Goal: Transaction & Acquisition: Download file/media

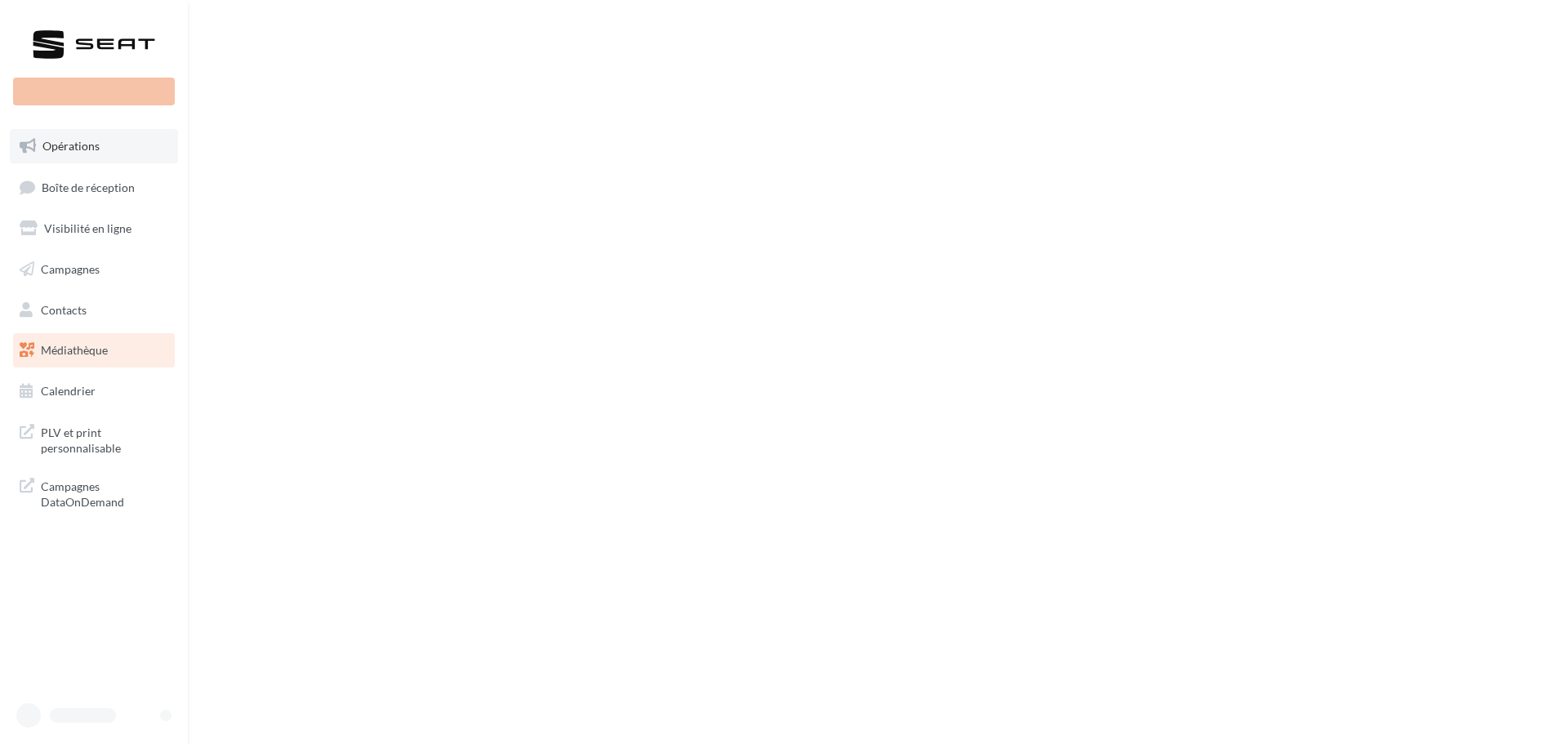
drag, startPoint x: 0, startPoint y: 0, endPoint x: 81, endPoint y: 150, distance: 170.5
click at [81, 150] on span "Opérations" at bounding box center [71, 146] width 57 height 14
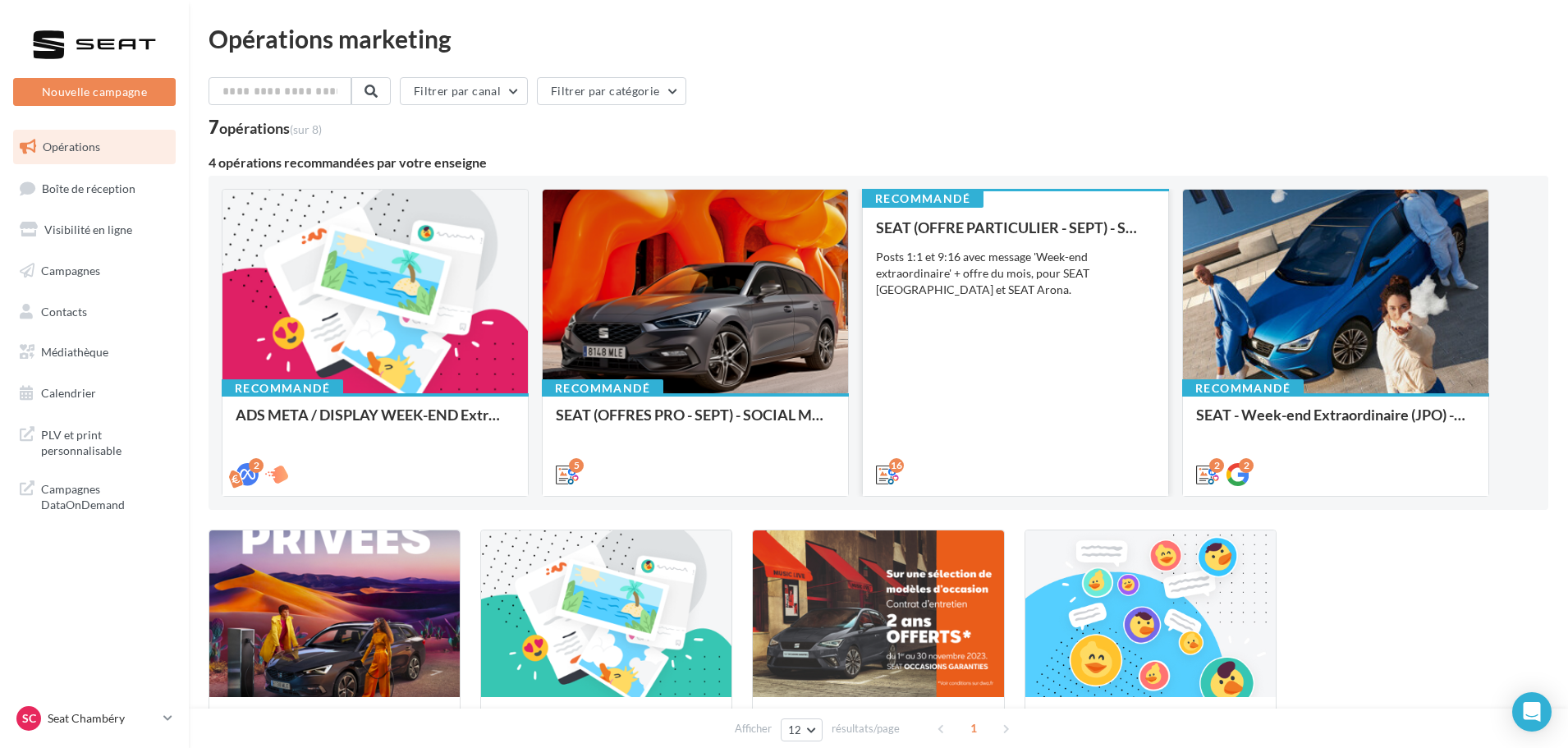
click at [952, 305] on div "SEAT (OFFRE PARTICULIER - SEPT) - SOCIAL MEDIA Posts 1:1 et 9:16 avec message '…" at bounding box center [1015, 350] width 279 height 262
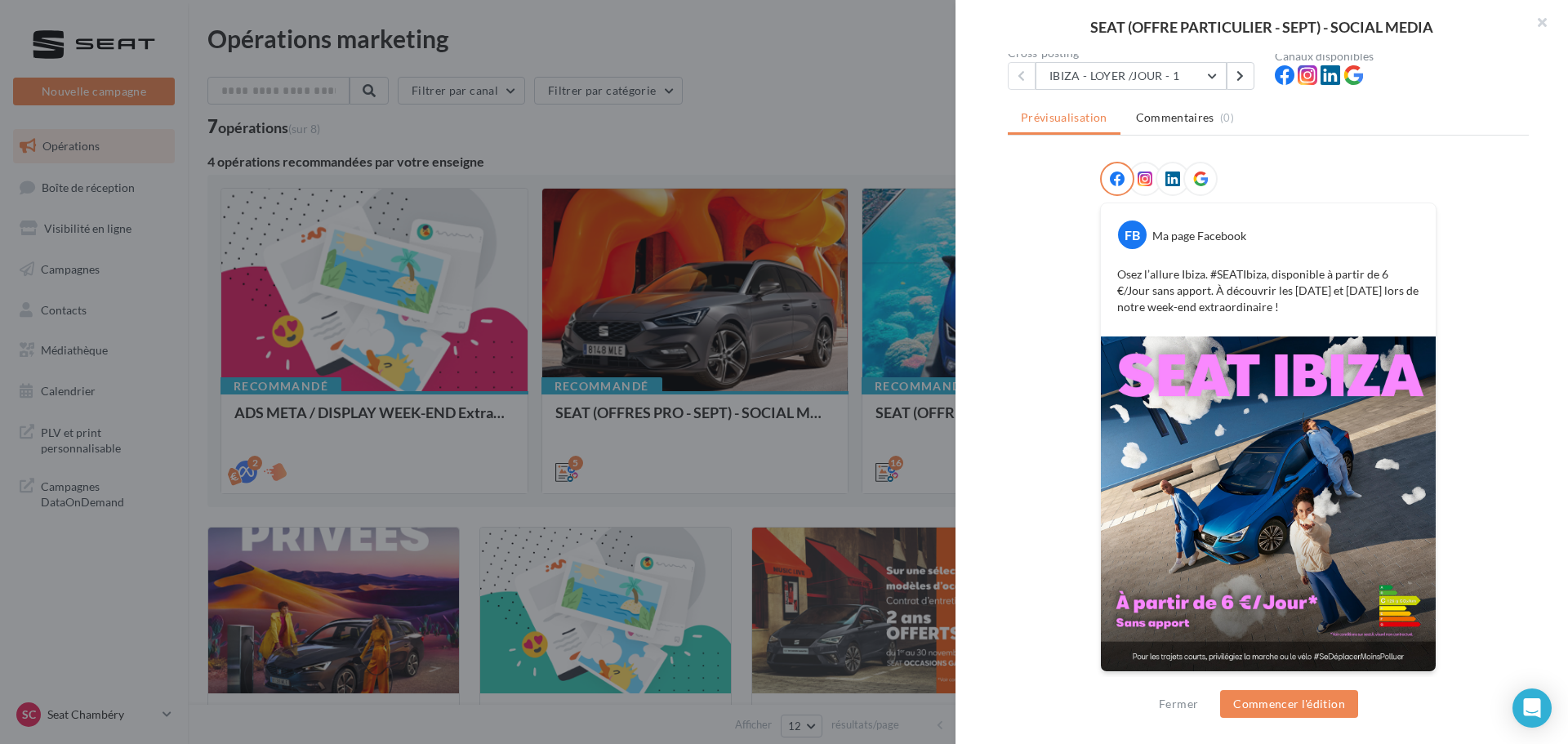
scroll to position [164, 0]
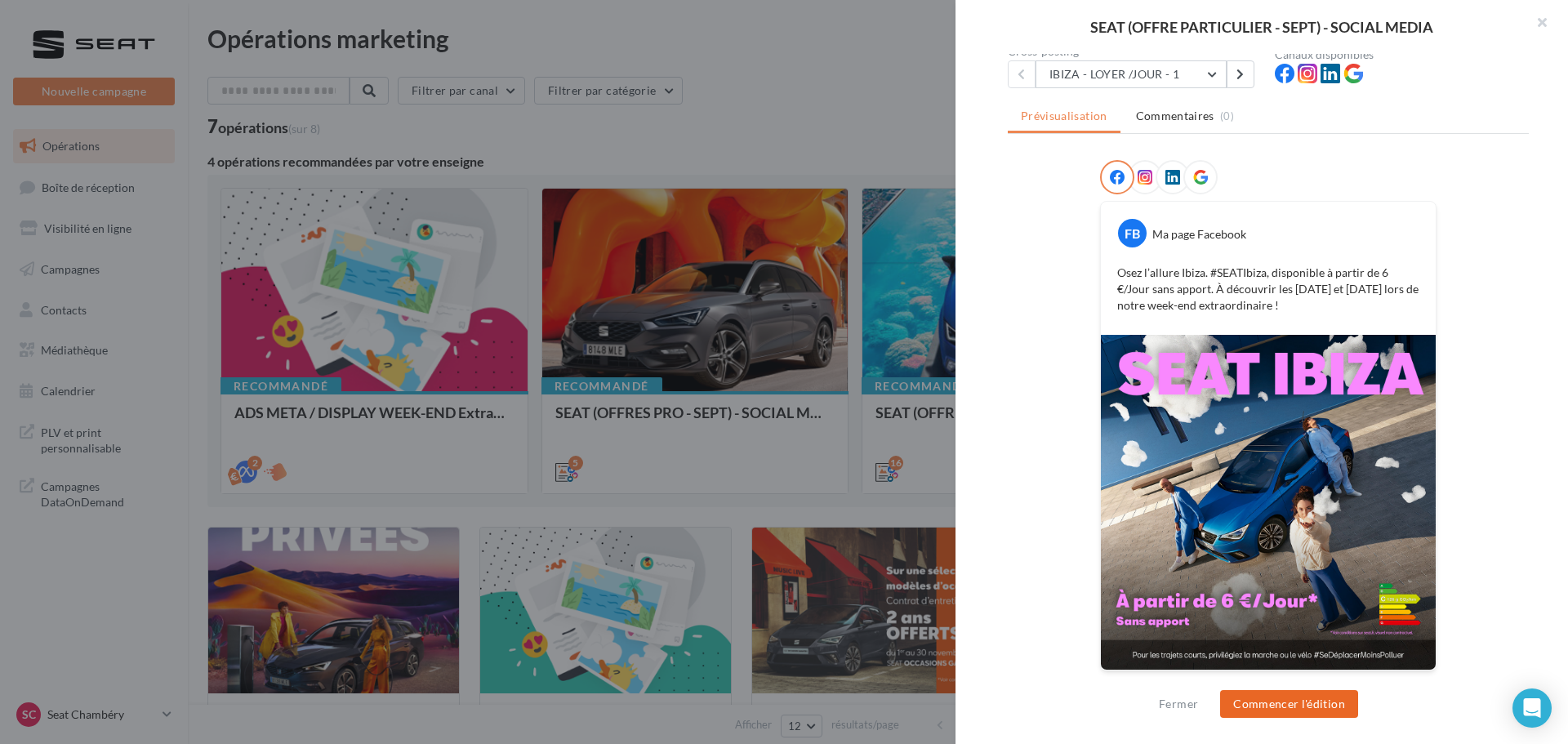
click at [1314, 695] on button "Commencer l'édition" at bounding box center [1289, 704] width 138 height 27
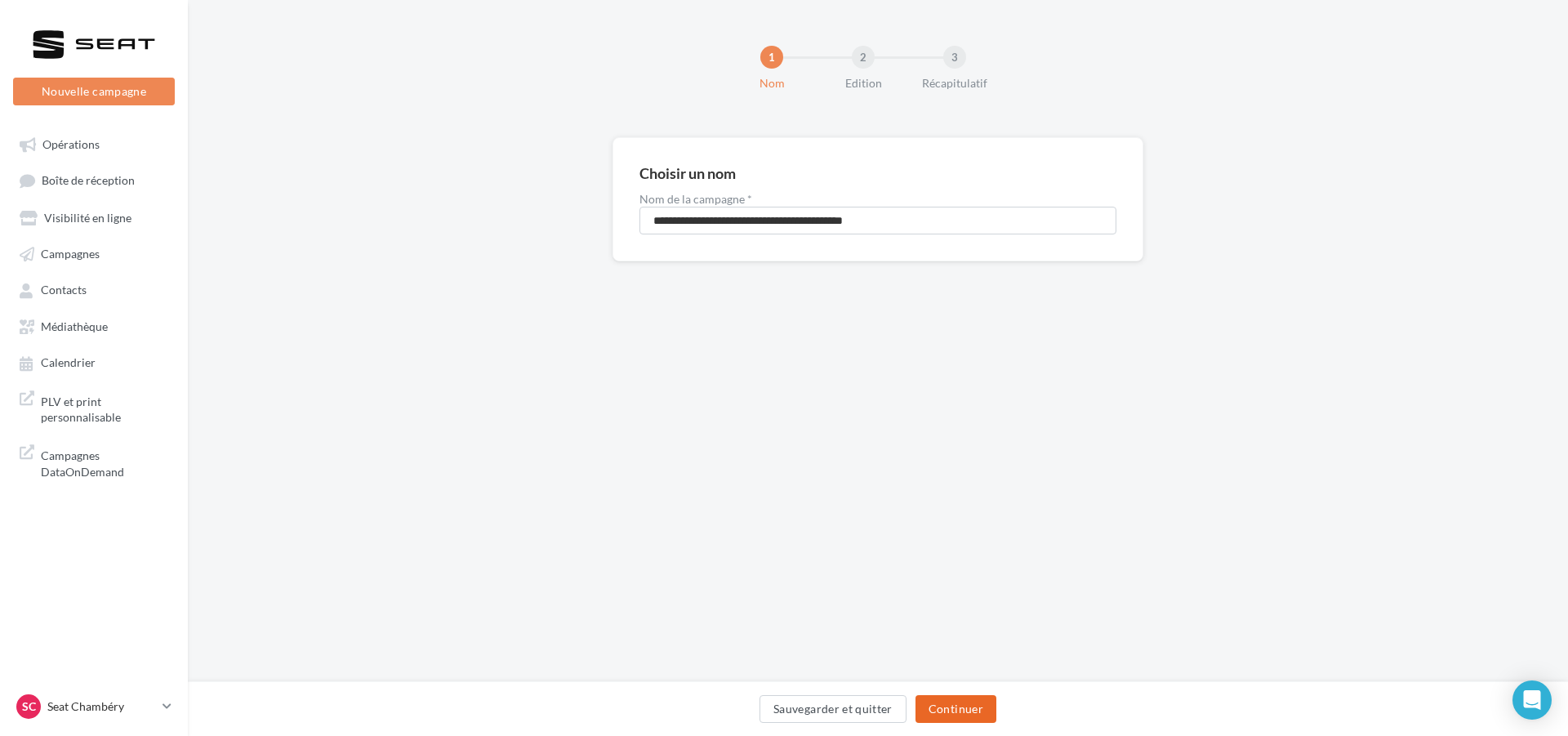
click at [957, 707] on button "Continuer" at bounding box center [956, 710] width 81 height 27
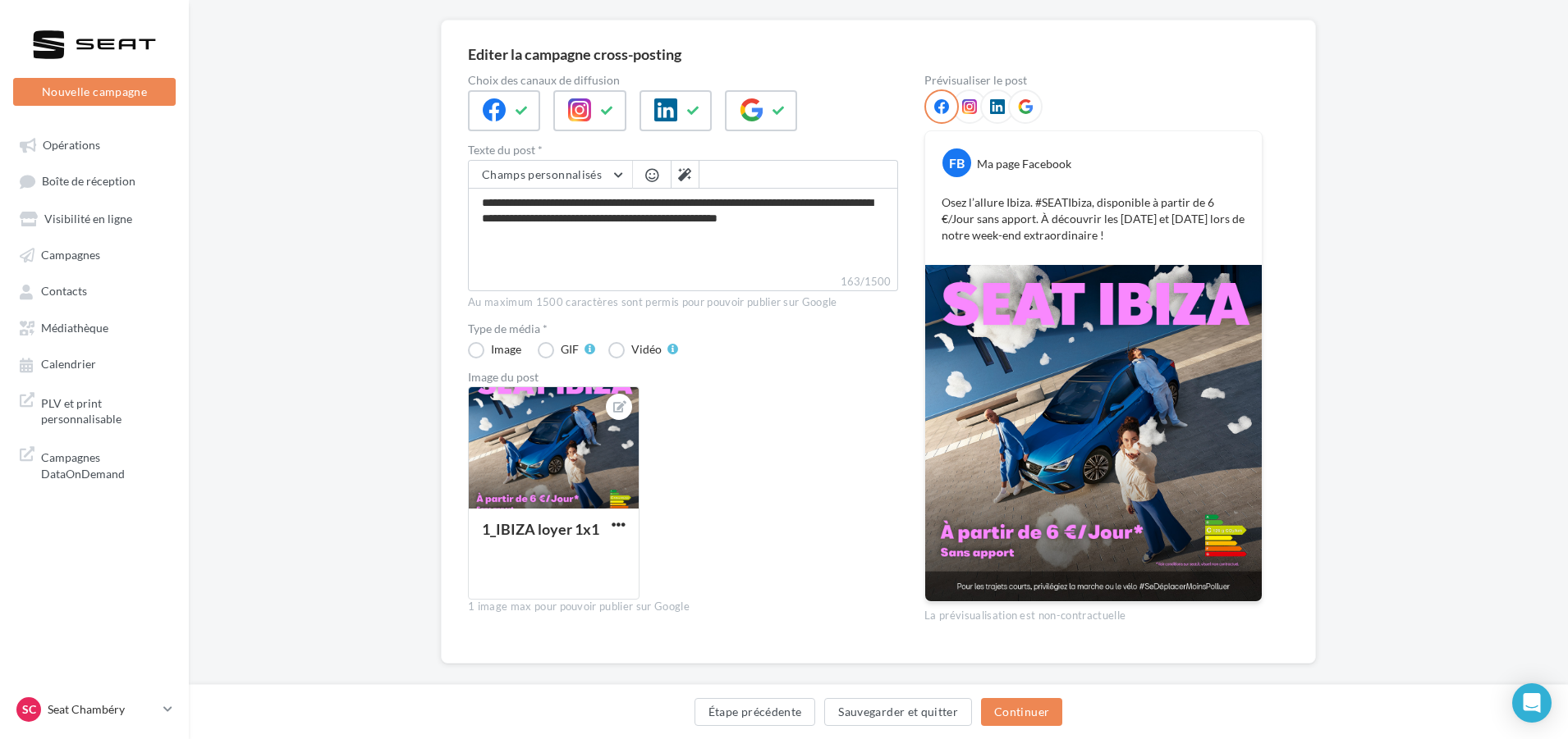
scroll to position [140, 0]
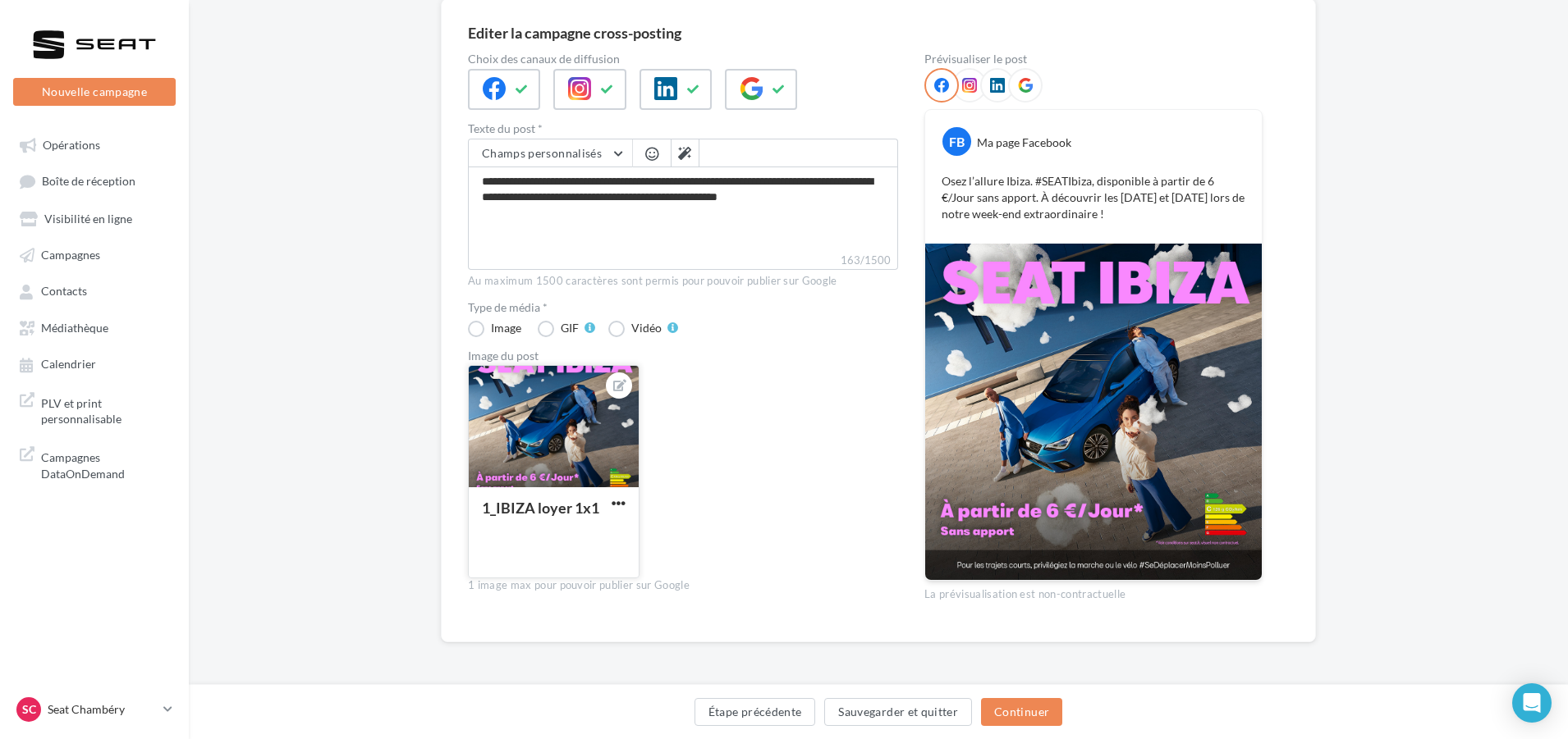
click at [628, 502] on button "button" at bounding box center [618, 504] width 21 height 17
click at [614, 505] on span "button" at bounding box center [618, 503] width 14 height 14
click at [72, 37] on div at bounding box center [94, 44] width 131 height 41
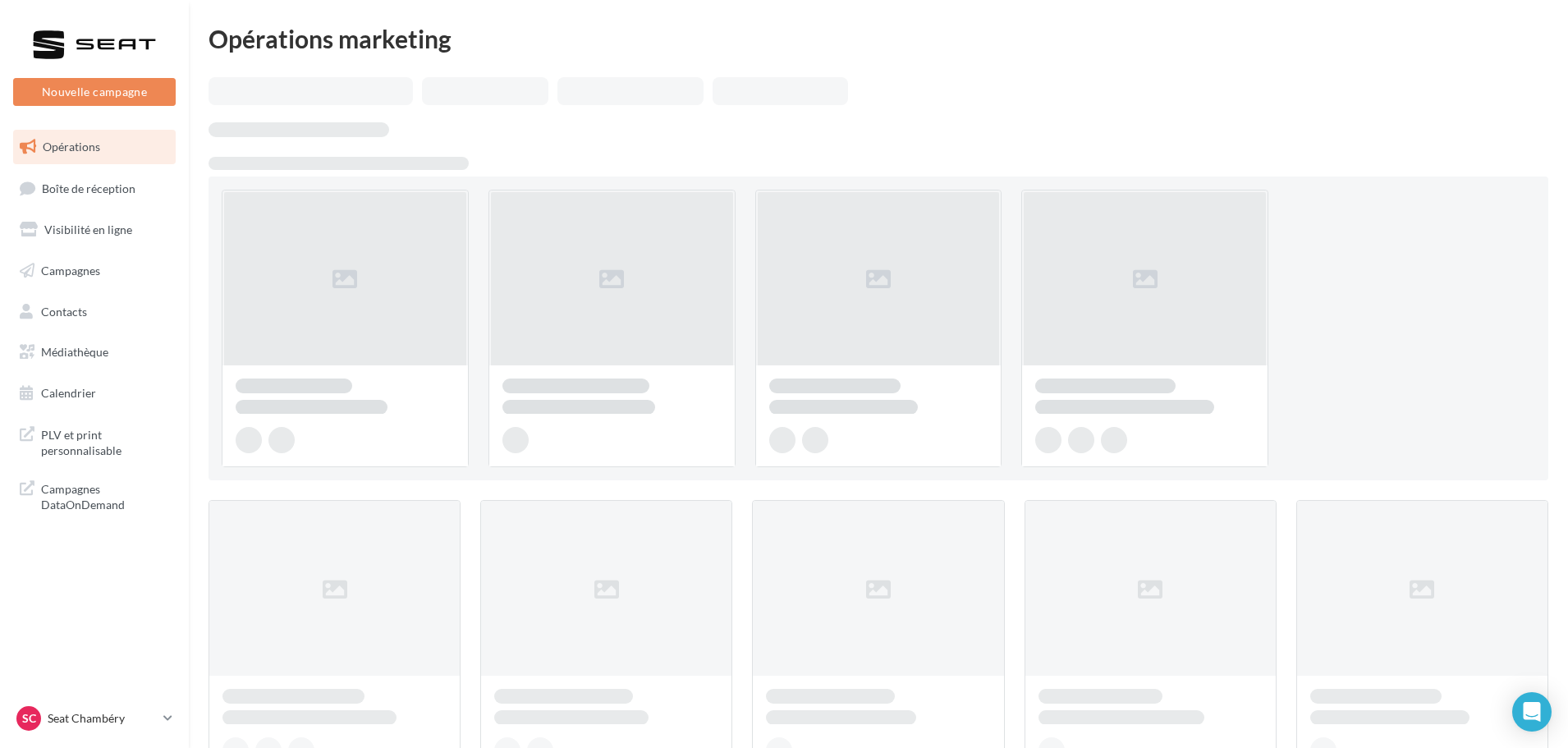
click at [86, 360] on link "Médiathèque" at bounding box center [94, 351] width 169 height 34
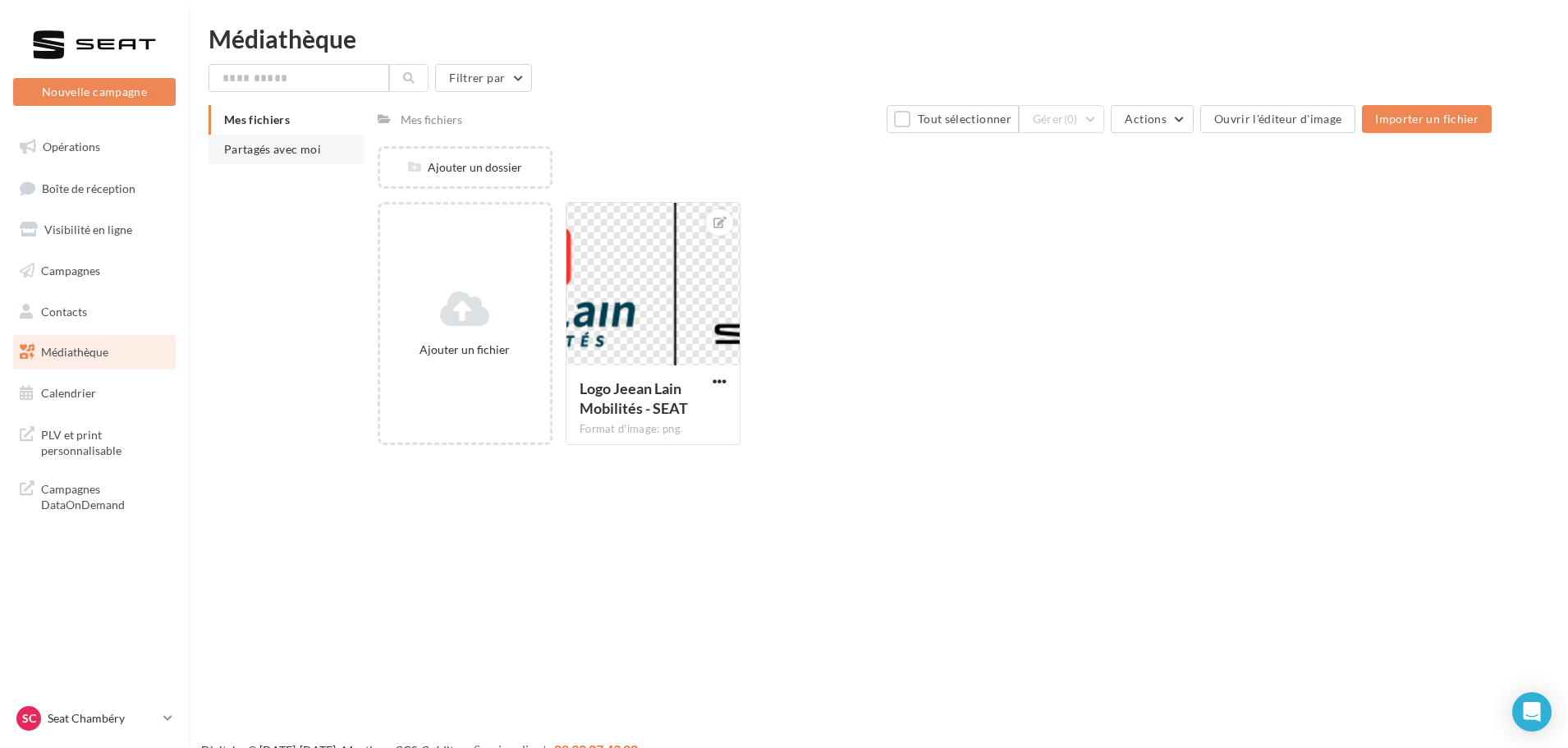
click at [274, 161] on li "Partagés avec moi" at bounding box center [286, 150] width 156 height 30
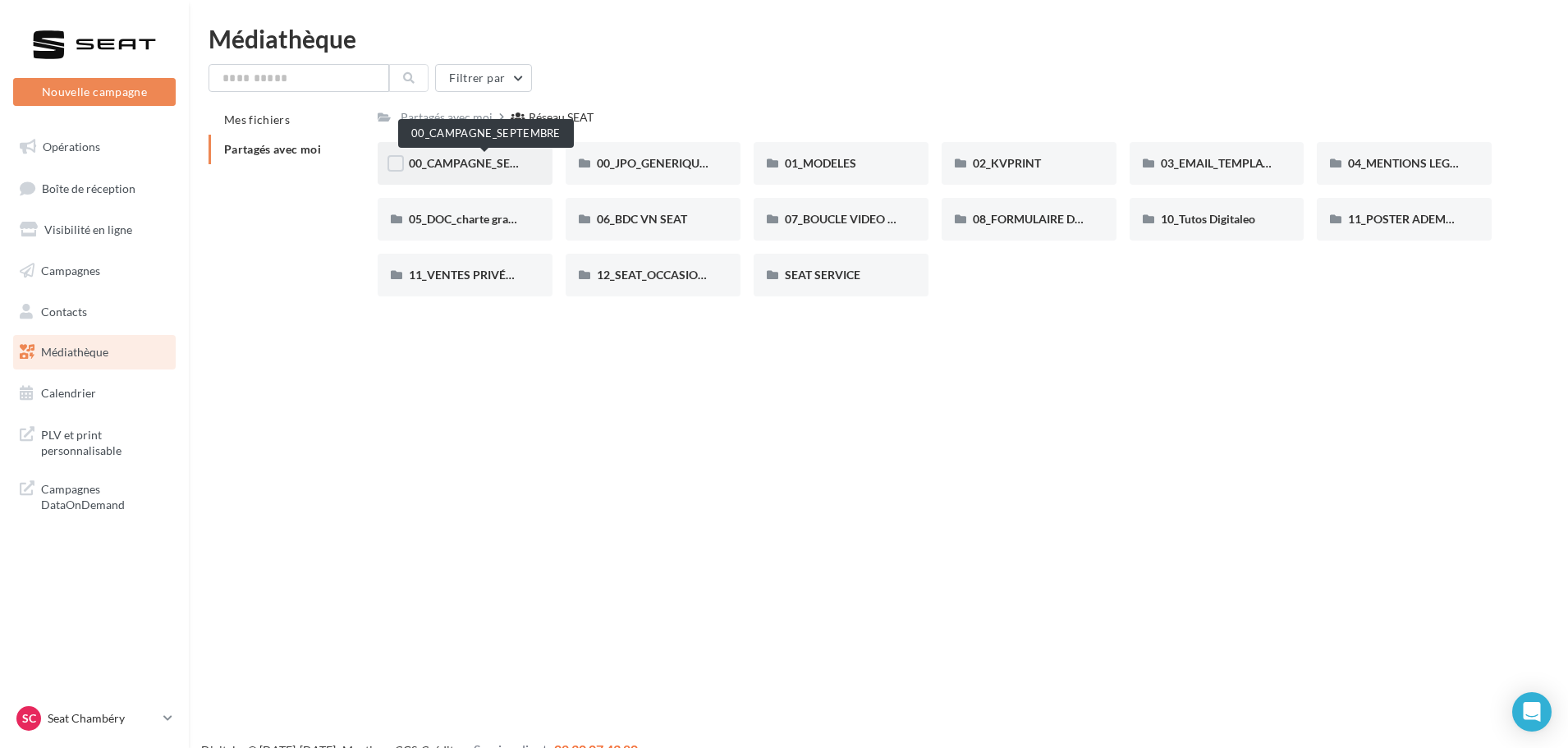
click at [458, 166] on span "00_CAMPAGNE_SEPTEMBRE" at bounding box center [485, 162] width 154 height 14
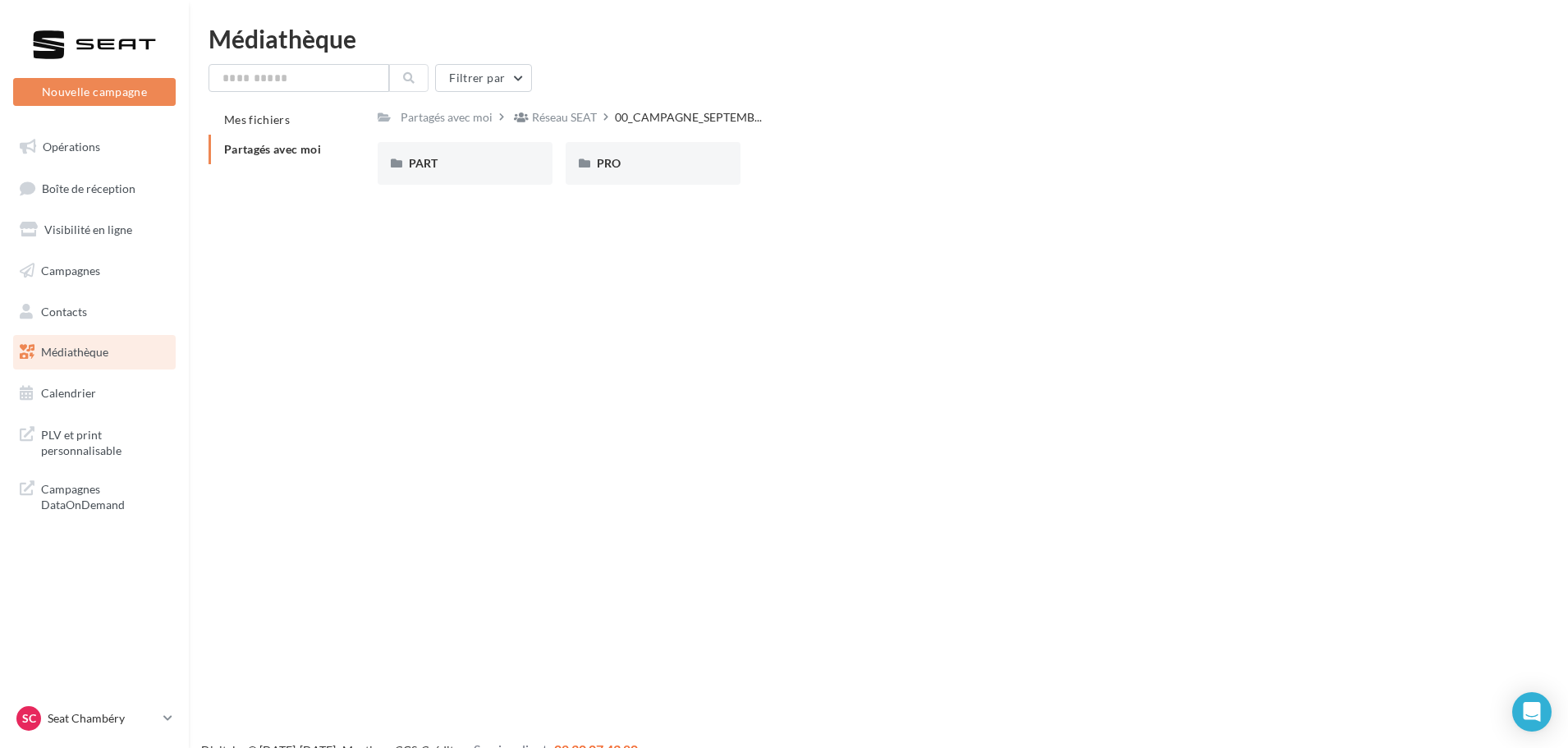
click at [458, 166] on div "PART" at bounding box center [465, 163] width 112 height 17
click at [844, 175] on div "IBIZA" at bounding box center [841, 162] width 175 height 42
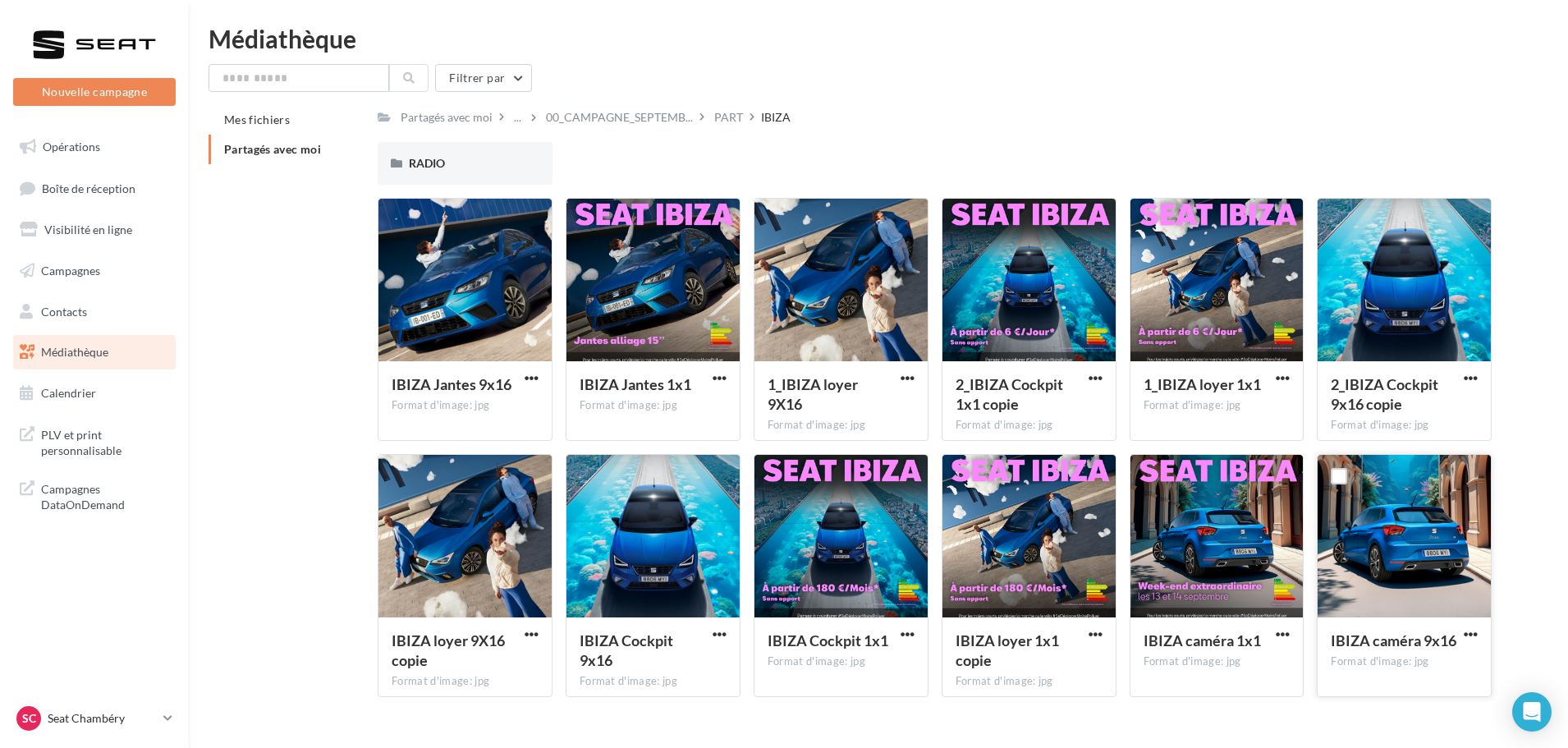
click at [1481, 634] on div "IBIZA caméra 9x16 Format d'image: jpg" at bounding box center [1404, 655] width 173 height 77
click at [1472, 632] on span "button" at bounding box center [1471, 634] width 14 height 14
click at [1391, 686] on button "Télécharger" at bounding box center [1398, 665] width 164 height 42
click at [1471, 378] on span "button" at bounding box center [1471, 378] width 14 height 14
click at [1445, 417] on button "Télécharger" at bounding box center [1398, 409] width 164 height 42
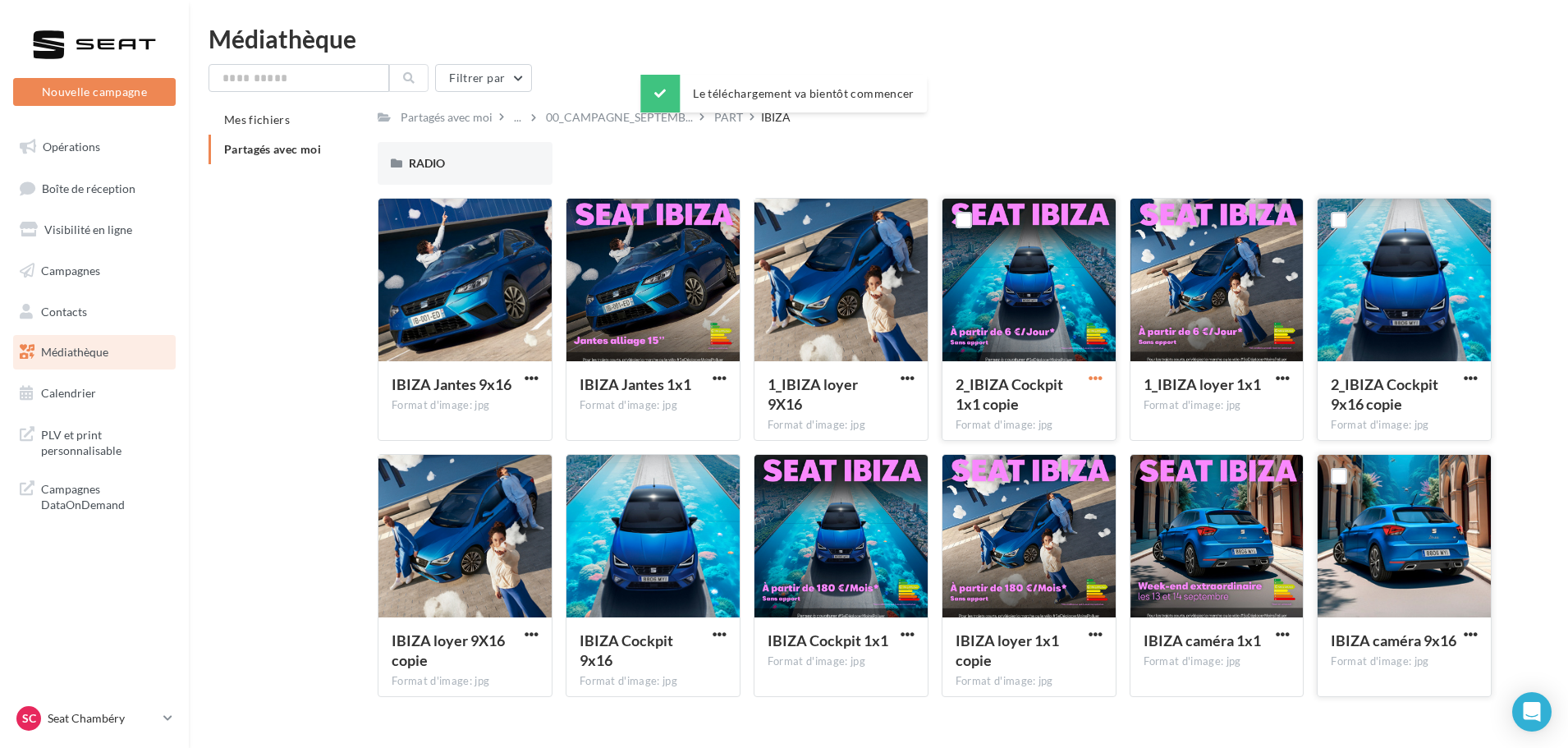
click at [1097, 375] on span "button" at bounding box center [1096, 378] width 14 height 14
click at [1069, 398] on button "Télécharger" at bounding box center [1023, 409] width 164 height 42
